Goal: Find specific page/section: Find specific page/section

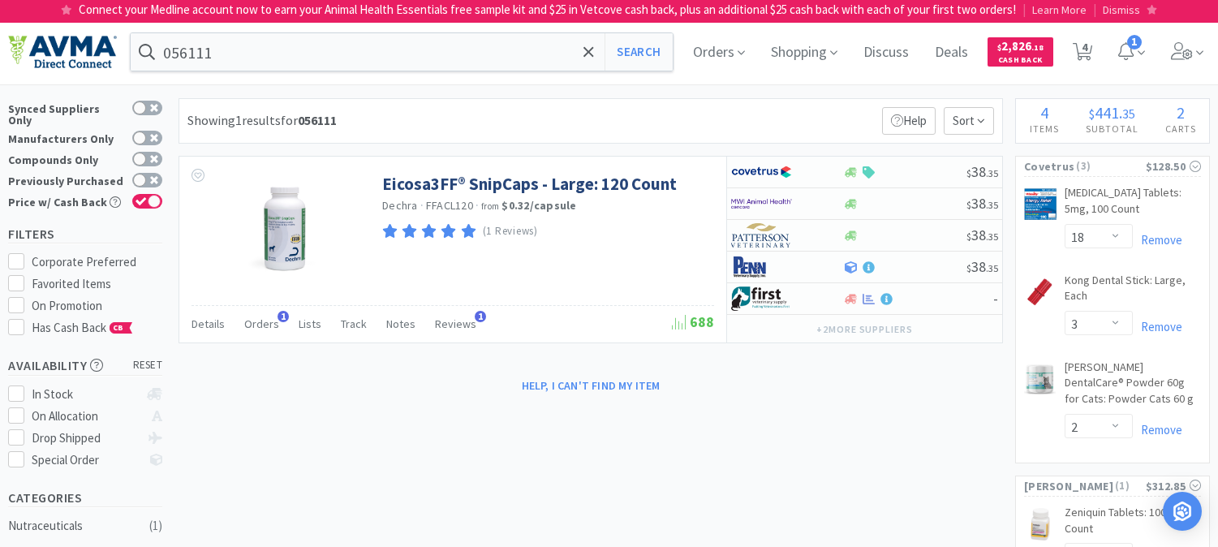
select select "18"
select select "3"
select select "2"
select select "1"
click at [208, 46] on input "056111" at bounding box center [402, 51] width 542 height 37
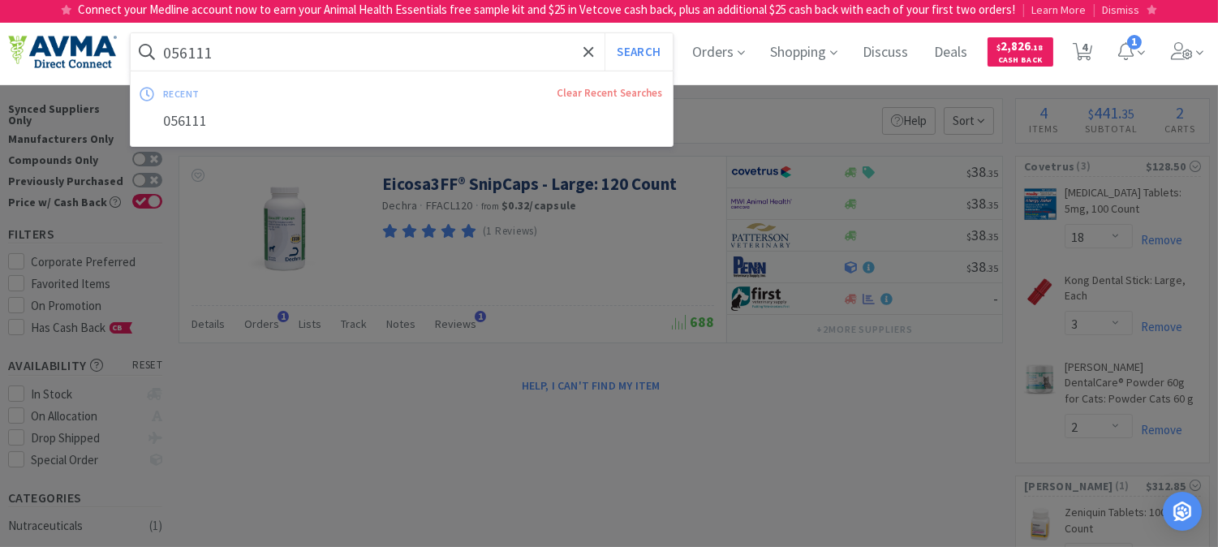
paste input "62909"
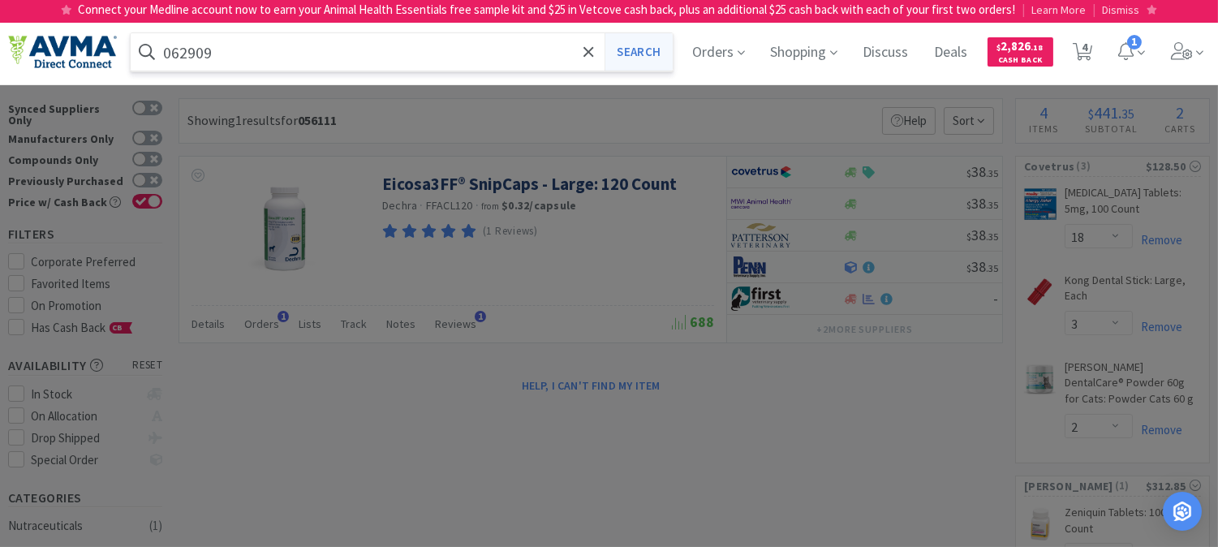
click at [661, 51] on button "Search" at bounding box center [637, 51] width 67 height 37
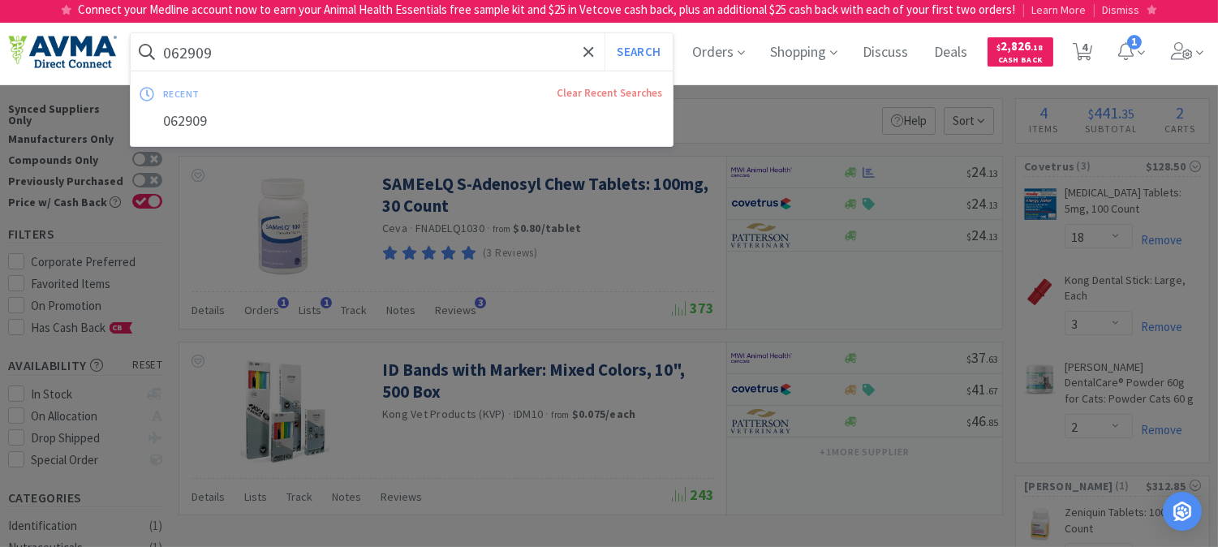
click at [232, 42] on input "062909" at bounding box center [402, 51] width 542 height 37
paste input "78688724"
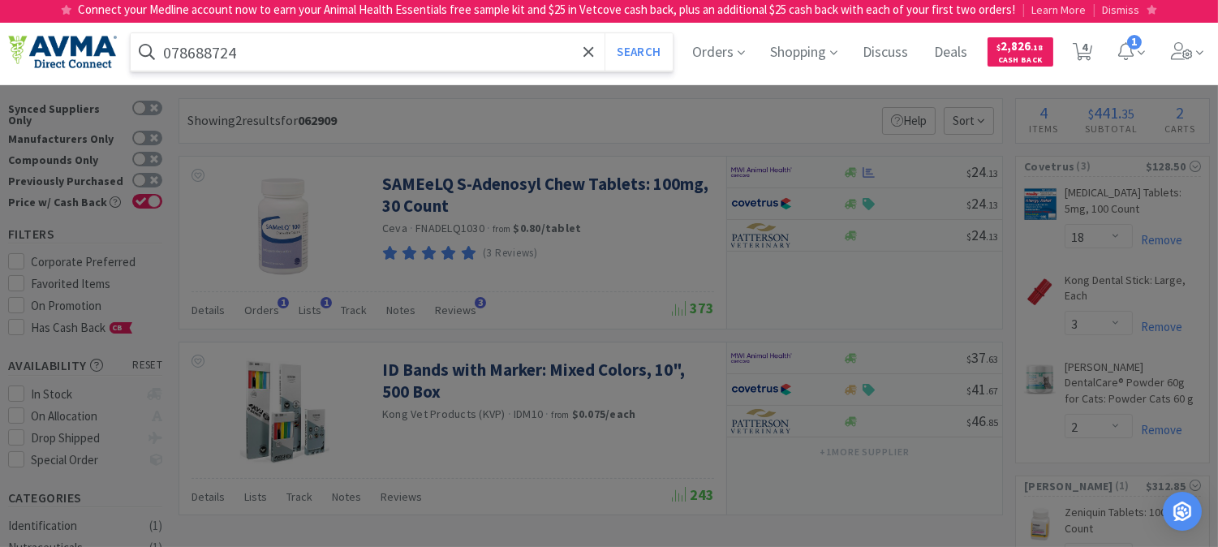
click at [604, 33] on button "Search" at bounding box center [637, 51] width 67 height 37
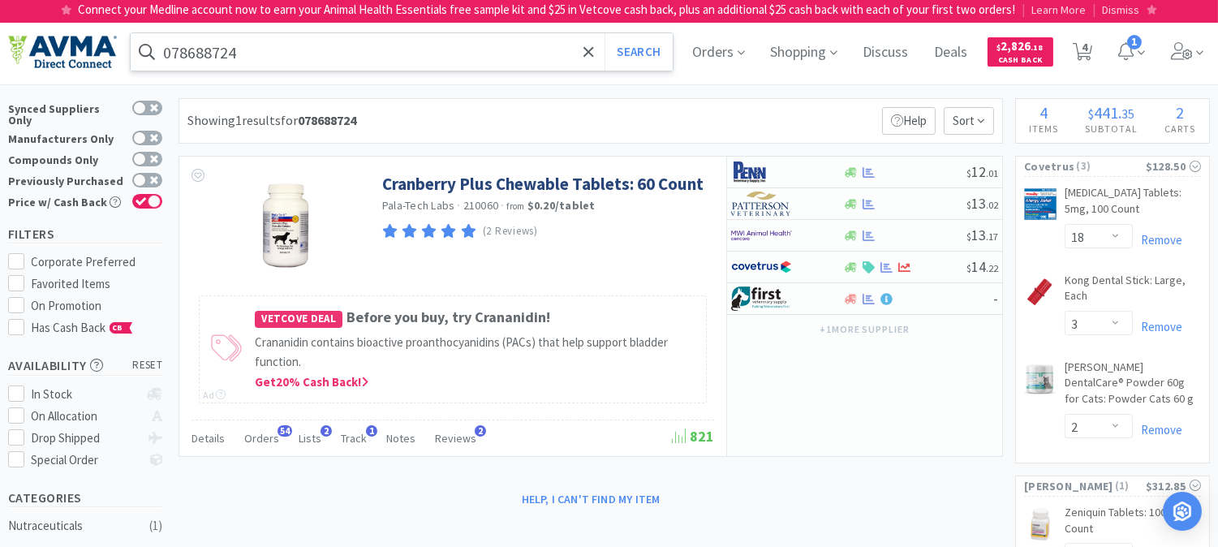
click at [285, 67] on input "078688724" at bounding box center [402, 51] width 542 height 37
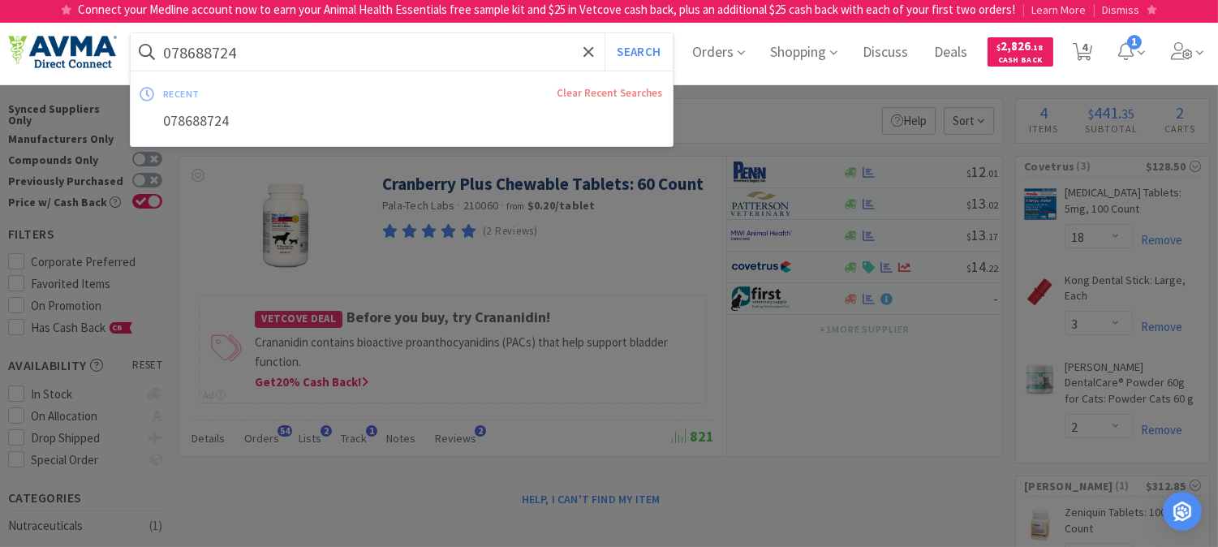
paste input "10226"
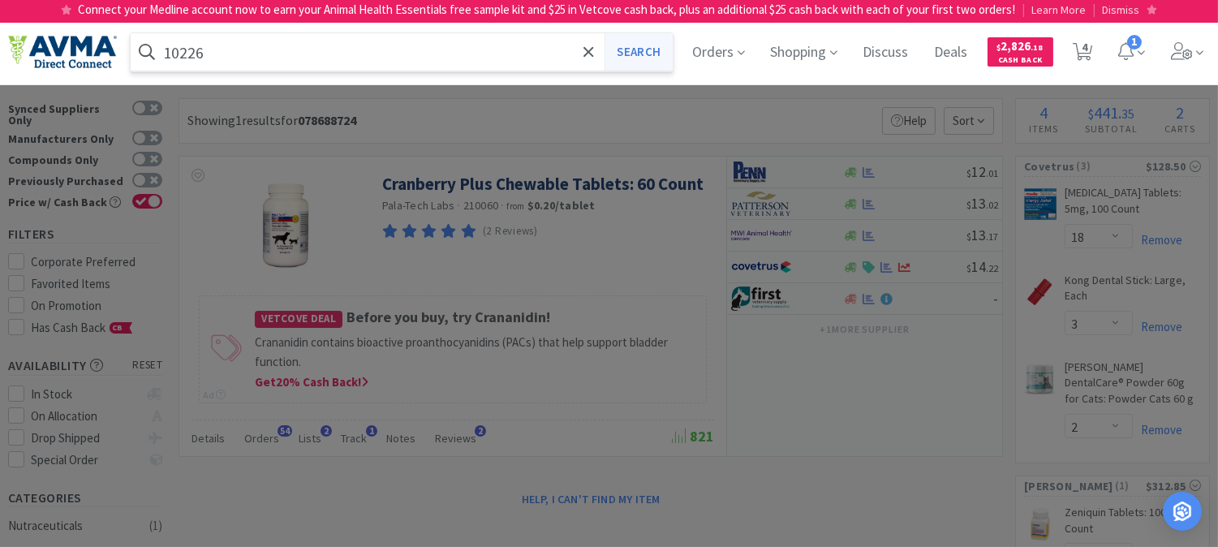
click at [660, 49] on button "Search" at bounding box center [637, 51] width 67 height 37
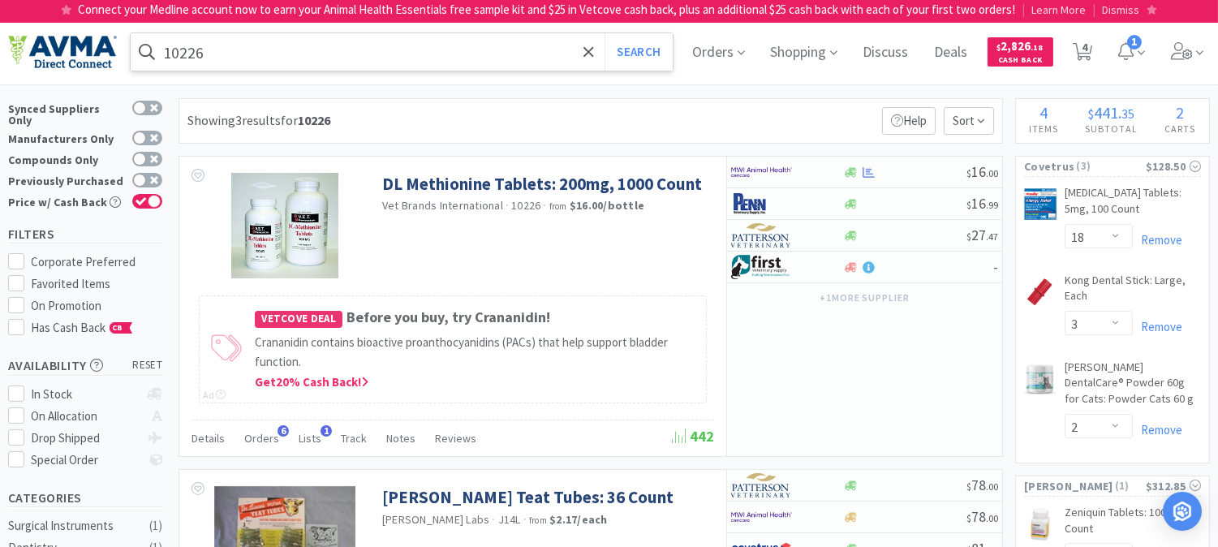
click at [345, 54] on input "10226" at bounding box center [402, 51] width 542 height 37
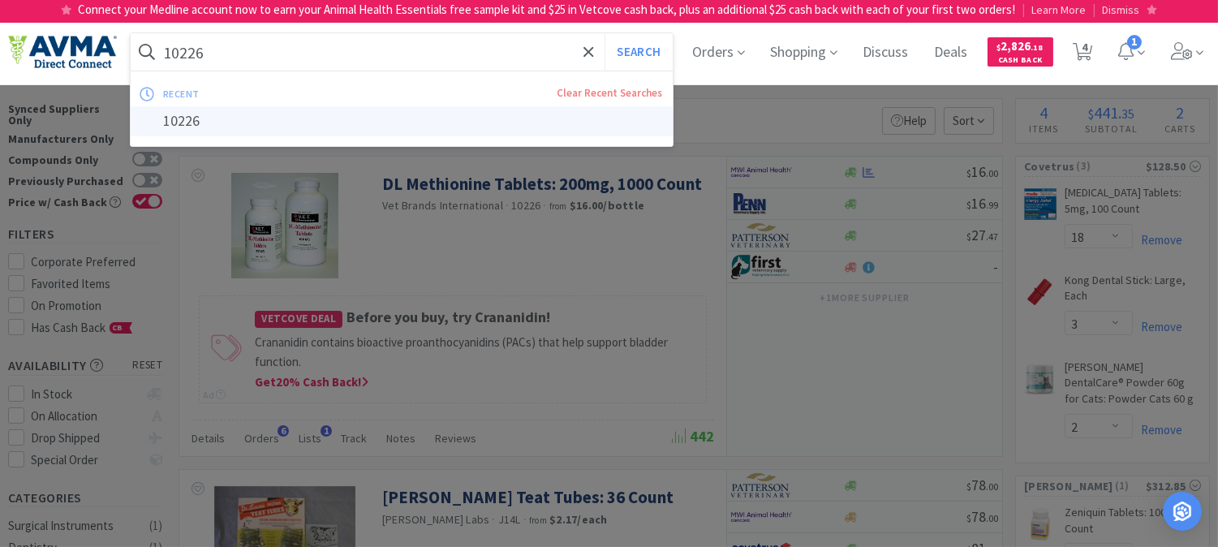
paste input "080947"
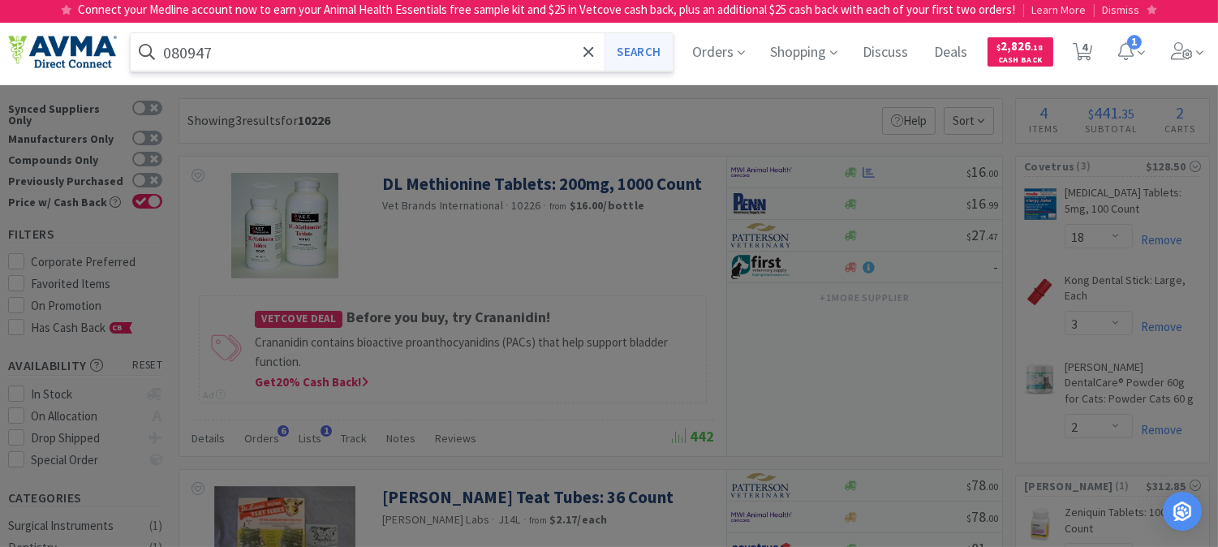
type input "080947"
click at [659, 52] on button "Search" at bounding box center [637, 51] width 67 height 37
